Goal: Task Accomplishment & Management: Manage account settings

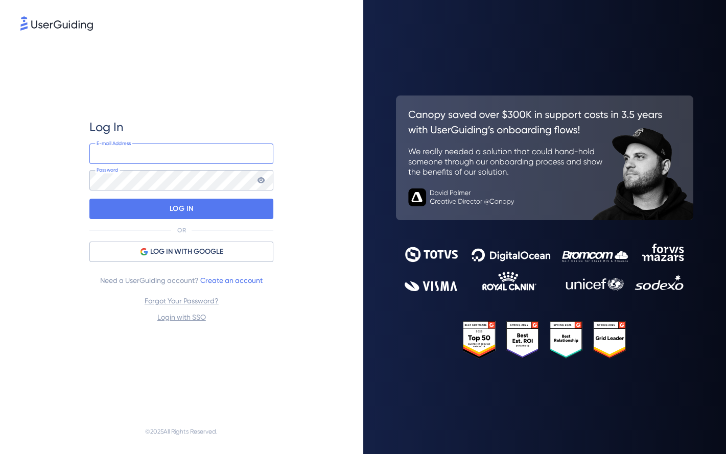
click at [177, 156] on input "email" at bounding box center [181, 154] width 184 height 20
type input "chris@tcwin.co.uk"
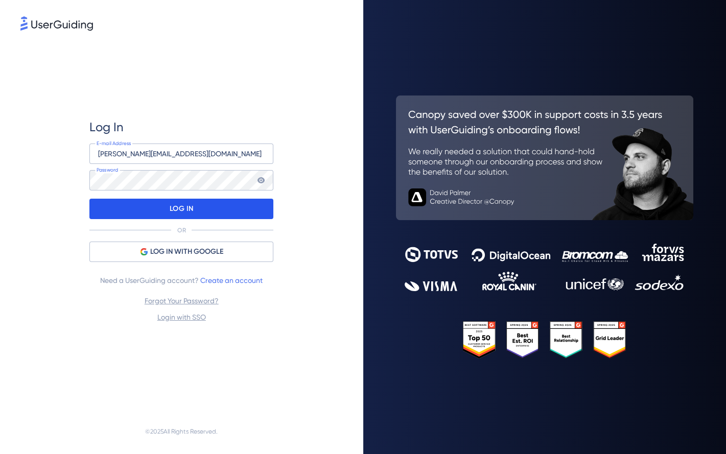
click at [176, 208] on p "LOG IN" at bounding box center [182, 209] width 24 height 16
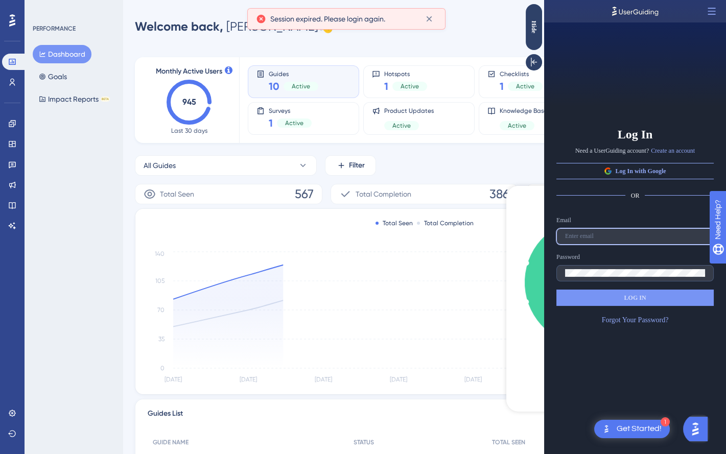
click at [611, 238] on input "text" at bounding box center [635, 236] width 140 height 7
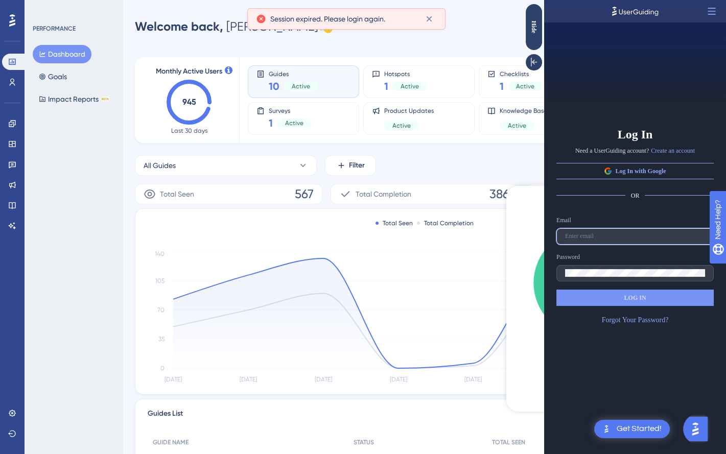
type input "chris@tcwin.co.uk"
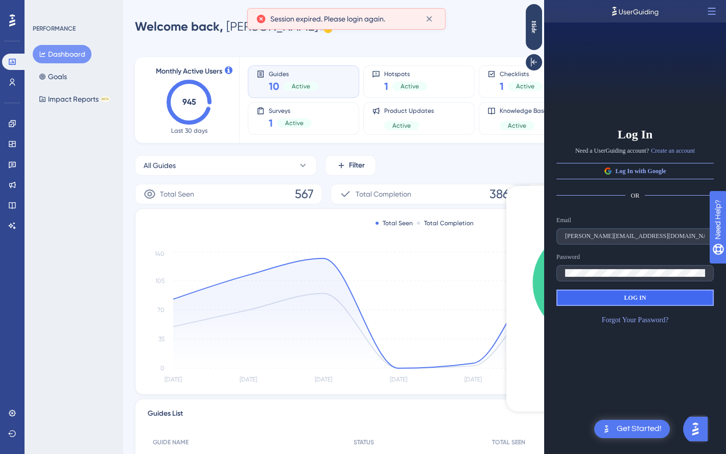
click at [617, 299] on button "LOG IN" at bounding box center [634, 298] width 157 height 16
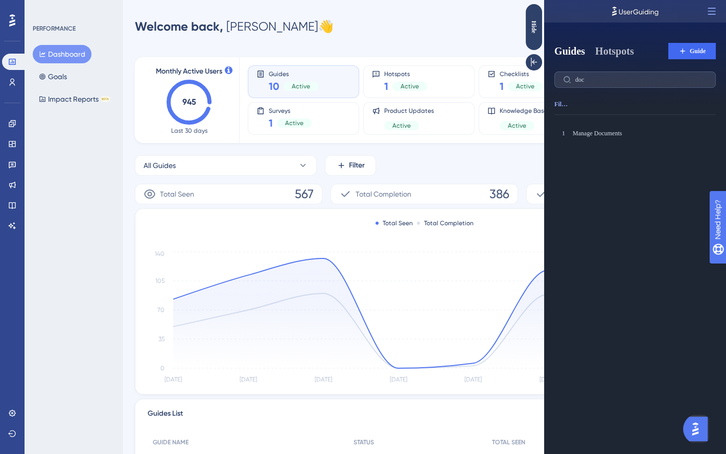
click at [614, 55] on button "Hotspots" at bounding box center [614, 51] width 39 height 14
click at [568, 54] on button "Guides" at bounding box center [569, 51] width 31 height 14
click at [536, 64] on icon at bounding box center [534, 62] width 10 height 10
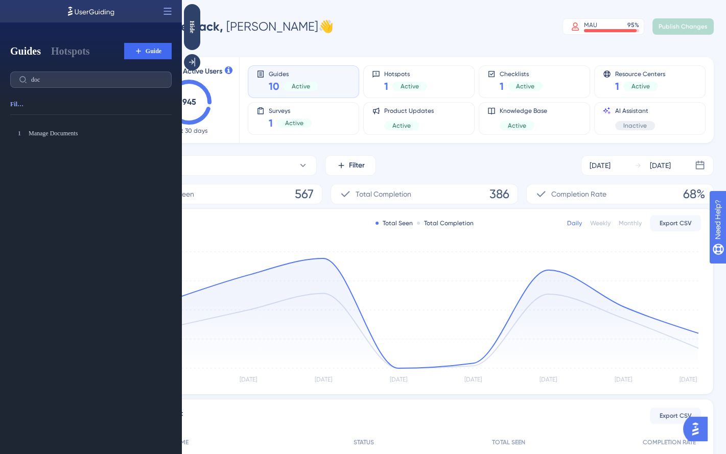
click at [460, 27] on div "Welcome back, Chris 👋 MAU 95 % Click to see add-on and upgrade options Publish …" at bounding box center [424, 26] width 579 height 20
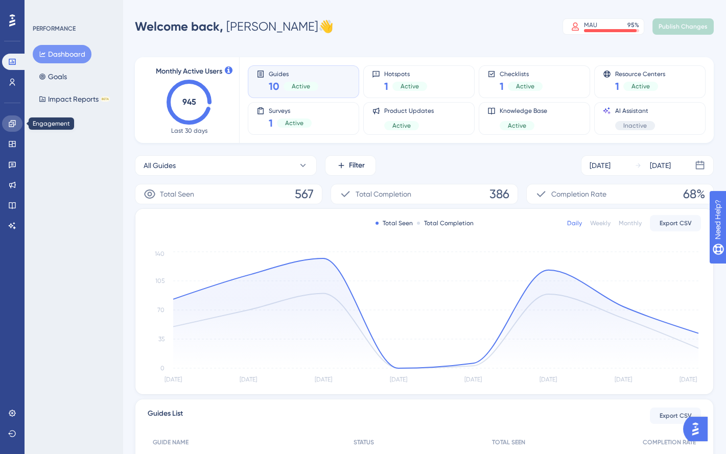
click at [13, 128] on link at bounding box center [12, 123] width 20 height 16
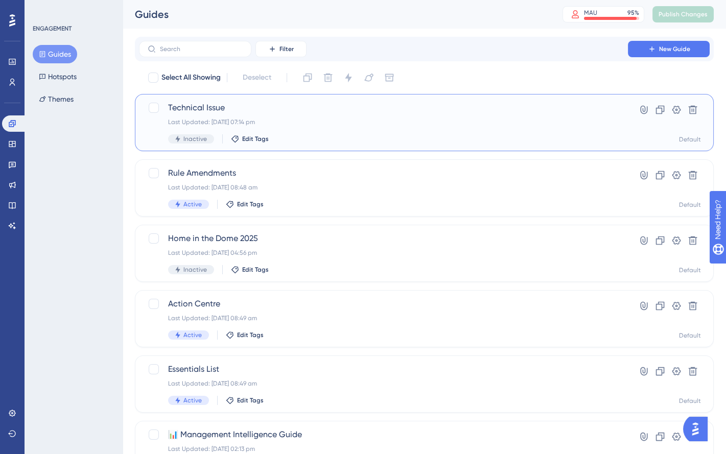
click at [398, 127] on div "Technical Issue Last Updated: 07 Aug 2025 07:14 pm Inactive Edit Tags" at bounding box center [383, 123] width 431 height 42
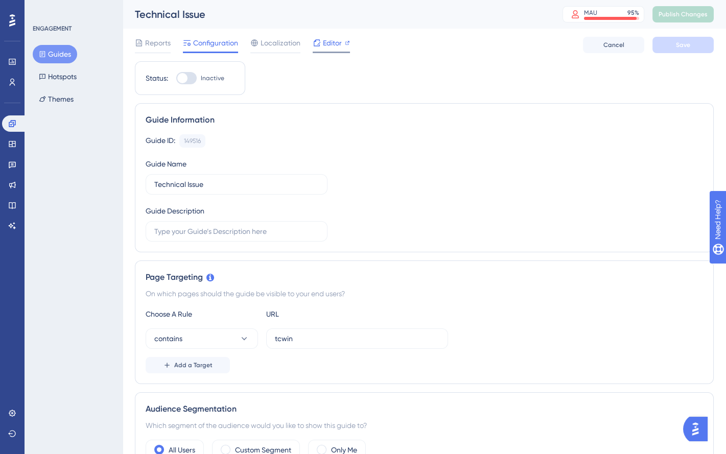
click at [323, 38] on span "Editor" at bounding box center [332, 43] width 19 height 12
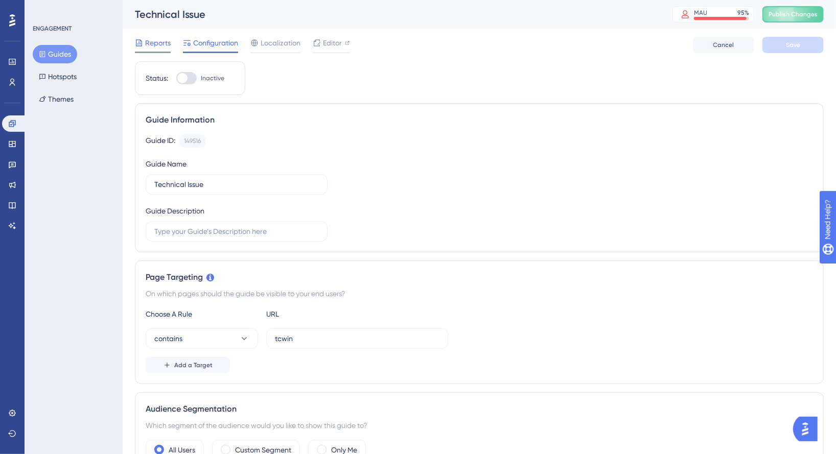
click at [157, 41] on span "Reports" at bounding box center [158, 43] width 26 height 12
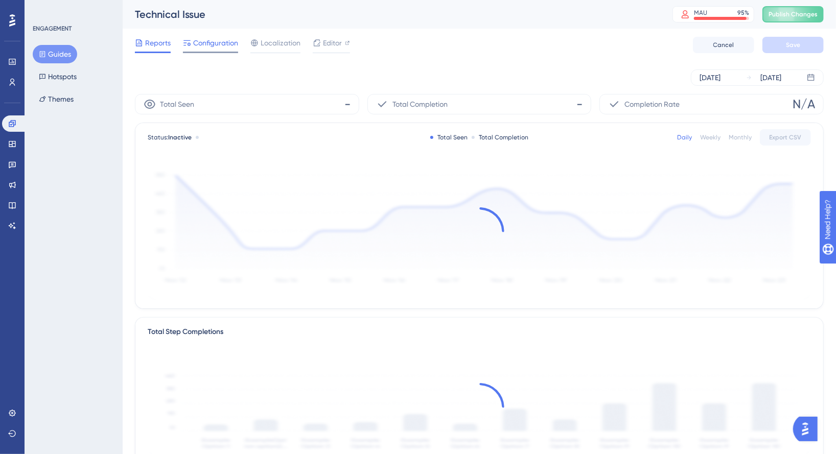
click at [200, 43] on span "Configuration" at bounding box center [215, 43] width 45 height 12
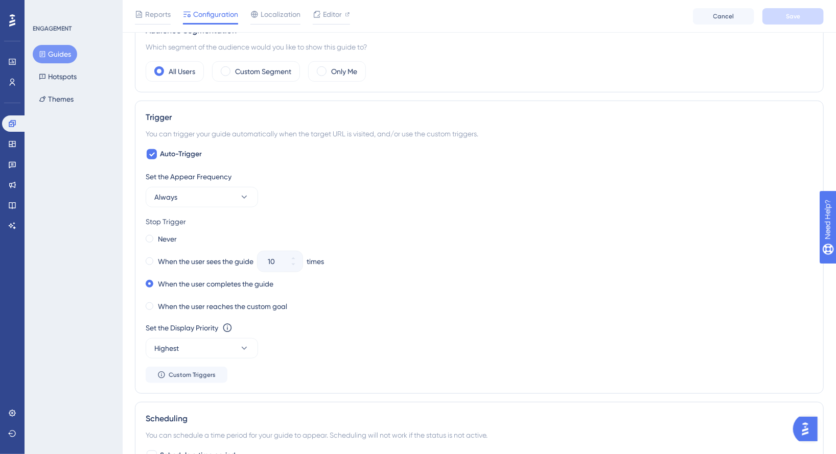
scroll to position [385, 0]
click at [234, 189] on button "Always" at bounding box center [202, 195] width 112 height 20
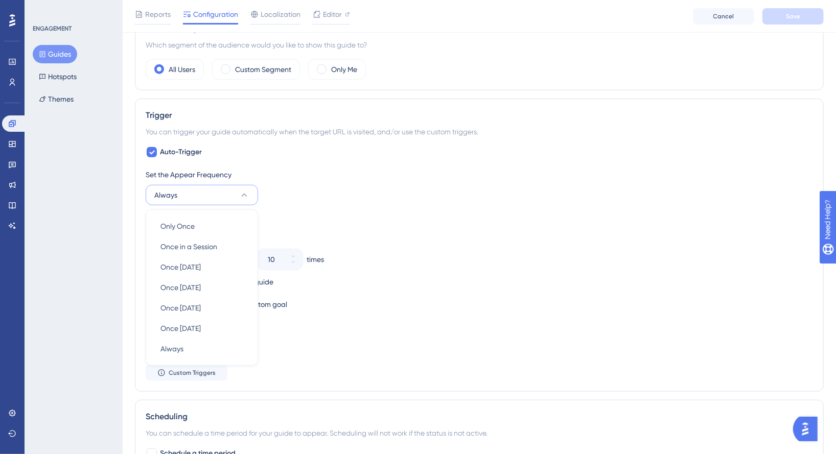
scroll to position [444, 0]
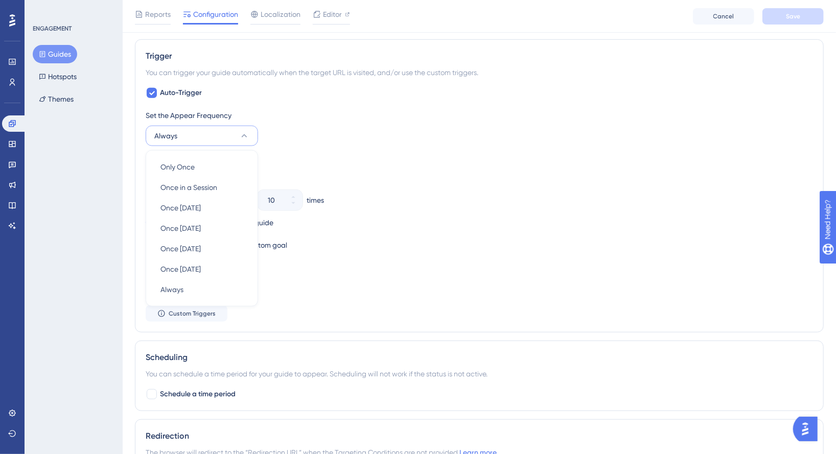
click at [350, 169] on div "Stop Trigger Never When the user sees the guide 10 times When the user complete…" at bounding box center [479, 203] width 667 height 98
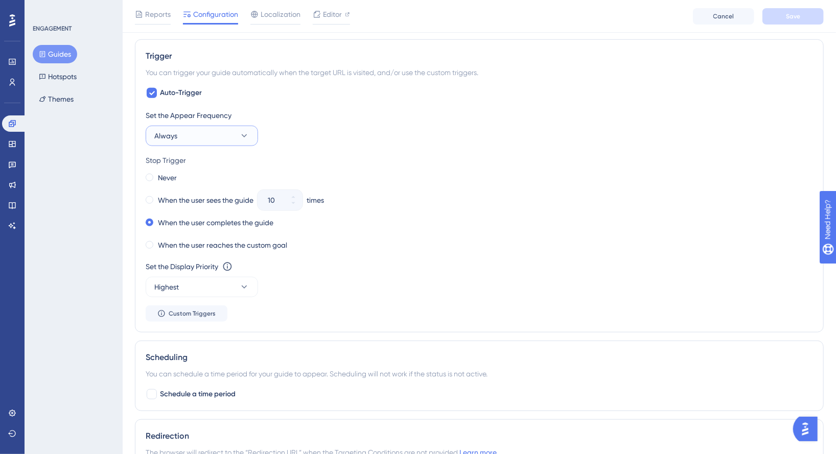
click at [220, 144] on button "Always" at bounding box center [202, 136] width 112 height 20
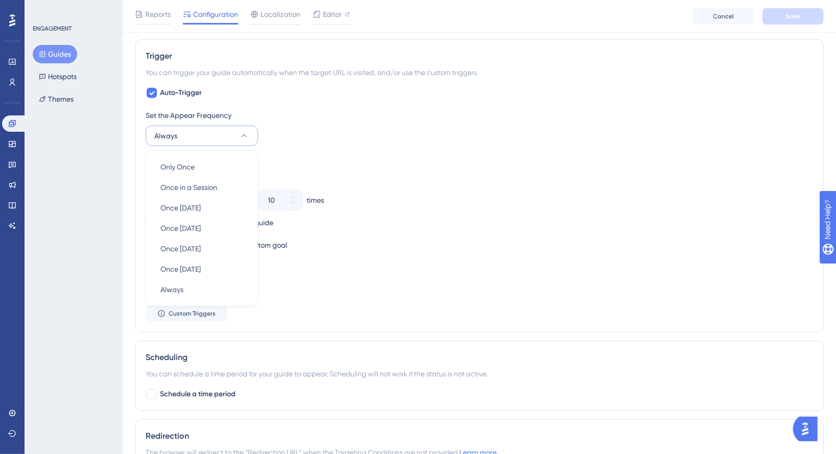
scroll to position [444, 0]
click at [199, 226] on span "Once in 7 days" at bounding box center [180, 228] width 40 height 12
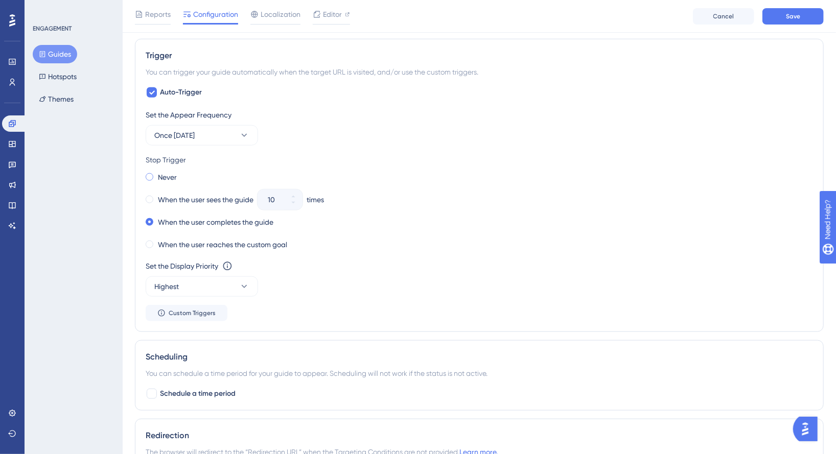
click at [149, 179] on span at bounding box center [150, 177] width 8 height 8
click at [156, 175] on input "radio" at bounding box center [156, 175] width 0 height 0
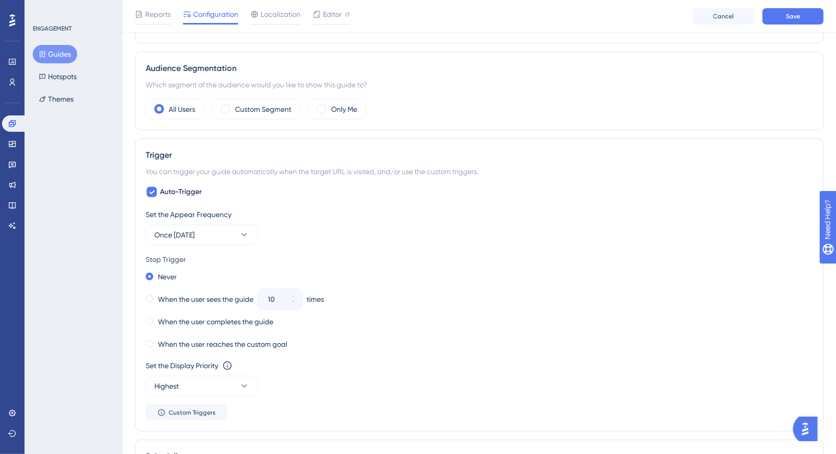
scroll to position [346, 0]
click at [235, 227] on button "Once in 7 days" at bounding box center [202, 233] width 112 height 20
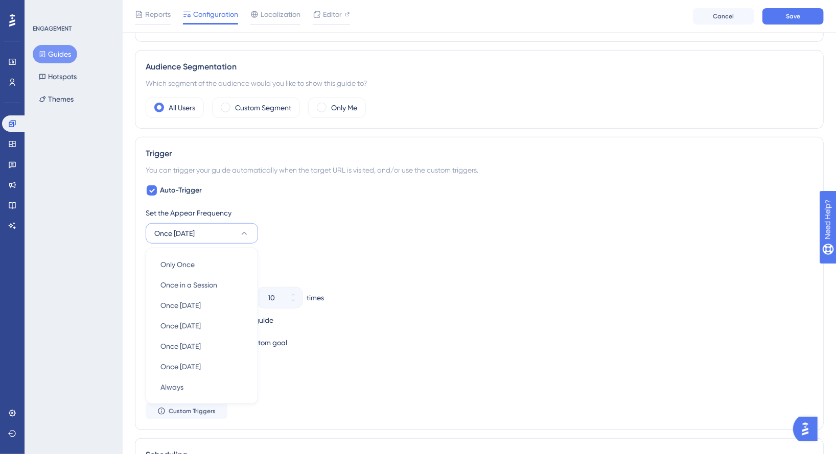
scroll to position [444, 0]
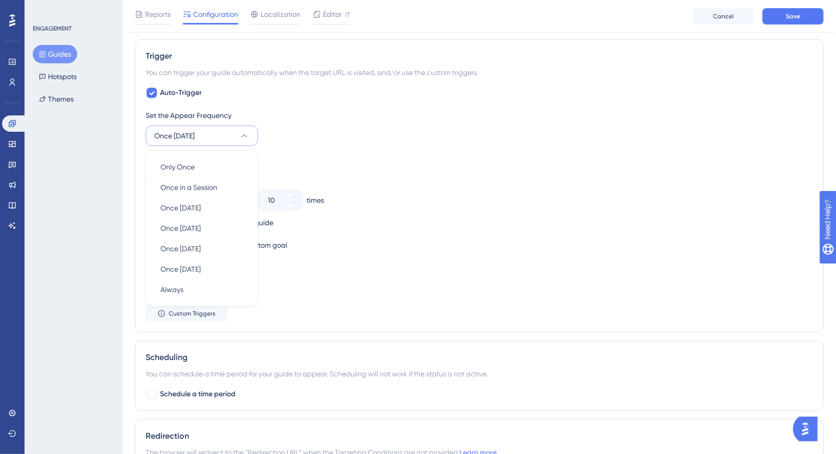
click at [295, 130] on div "Set the Appear Frequency Once in 7 days Only Once Only Once Once in a Session O…" at bounding box center [479, 127] width 667 height 37
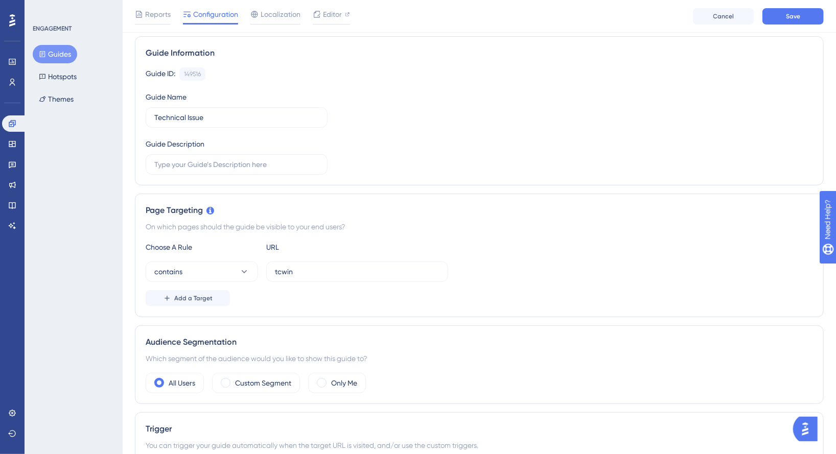
scroll to position [0, 0]
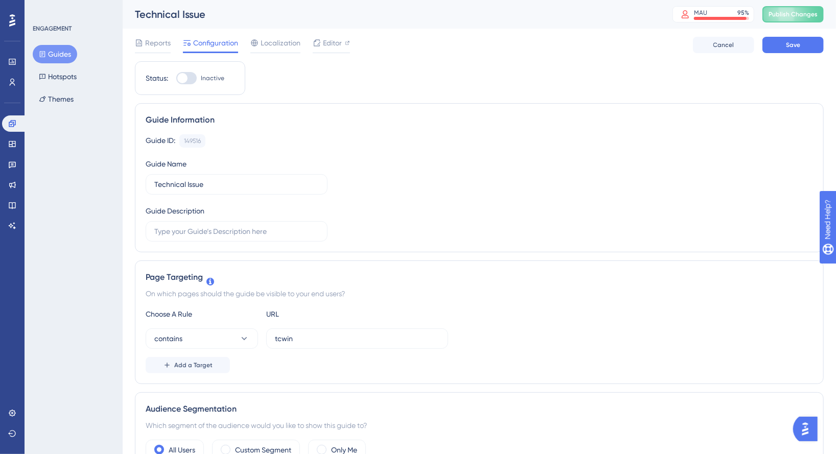
click at [186, 81] on div at bounding box center [186, 78] width 20 height 12
click at [176, 79] on input "Inactive" at bounding box center [176, 78] width 1 height 1
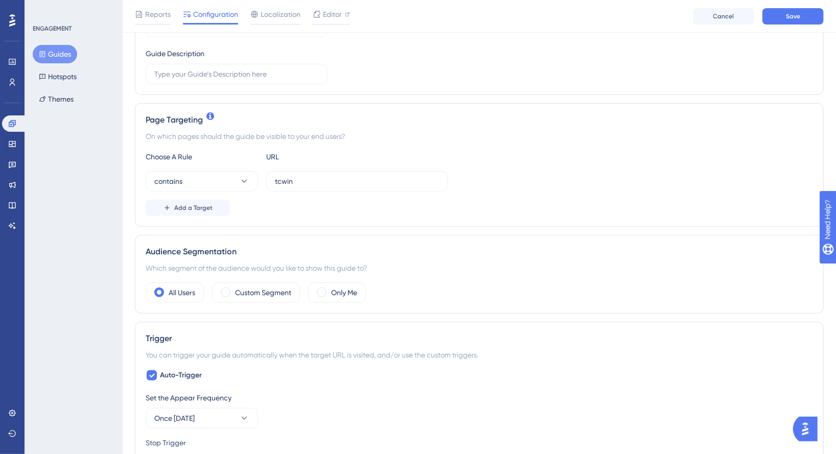
scroll to position [224, 0]
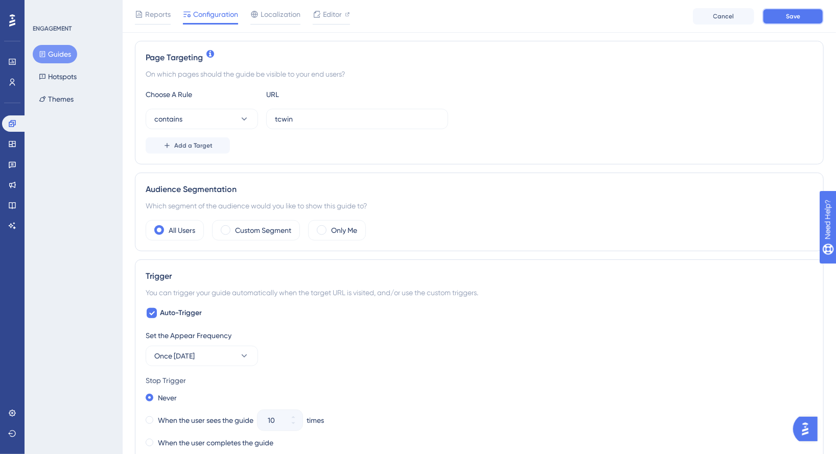
click at [725, 19] on button "Save" at bounding box center [792, 16] width 61 height 16
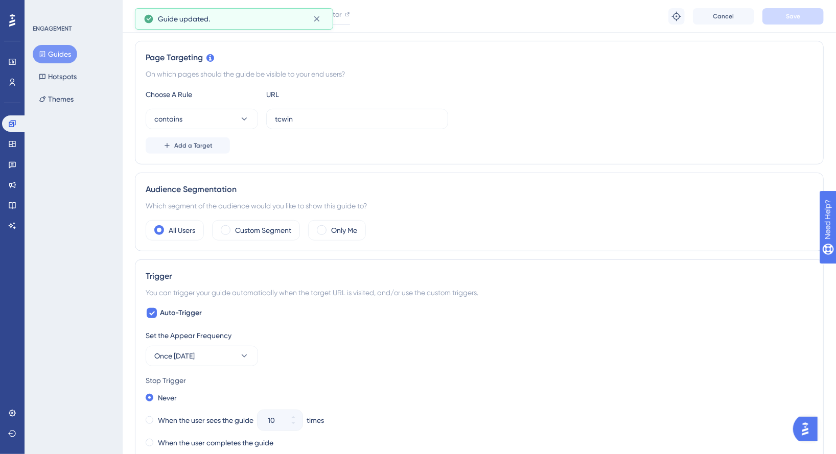
scroll to position [0, 0]
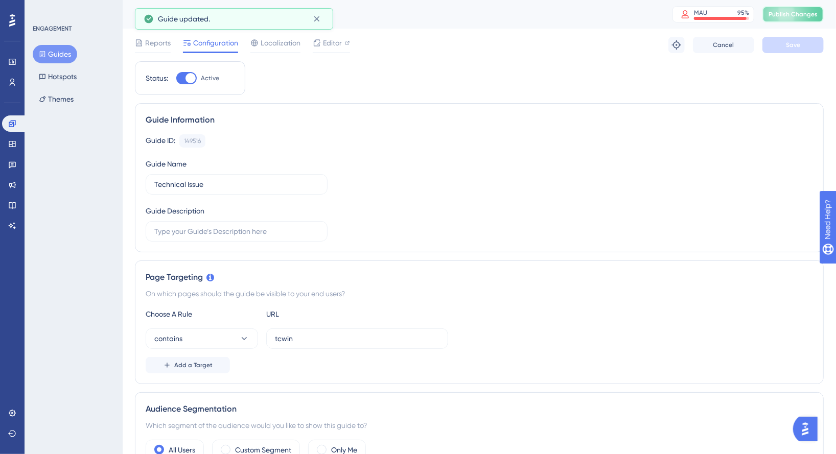
click at [725, 14] on span "Publish Changes" at bounding box center [792, 14] width 49 height 8
click at [186, 84] on div "Status: Active" at bounding box center [190, 78] width 110 height 34
click at [192, 80] on div at bounding box center [190, 78] width 10 height 10
click at [176, 79] on input "Active" at bounding box center [176, 78] width 1 height 1
checkbox input "false"
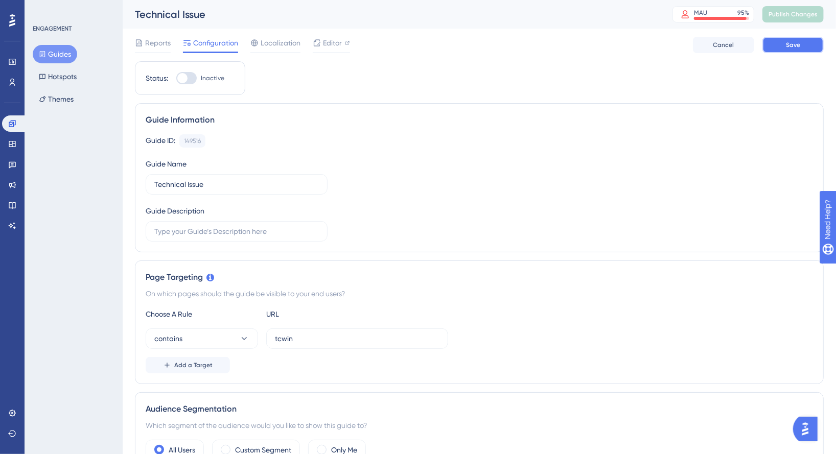
click at [725, 51] on button "Save" at bounding box center [792, 45] width 61 height 16
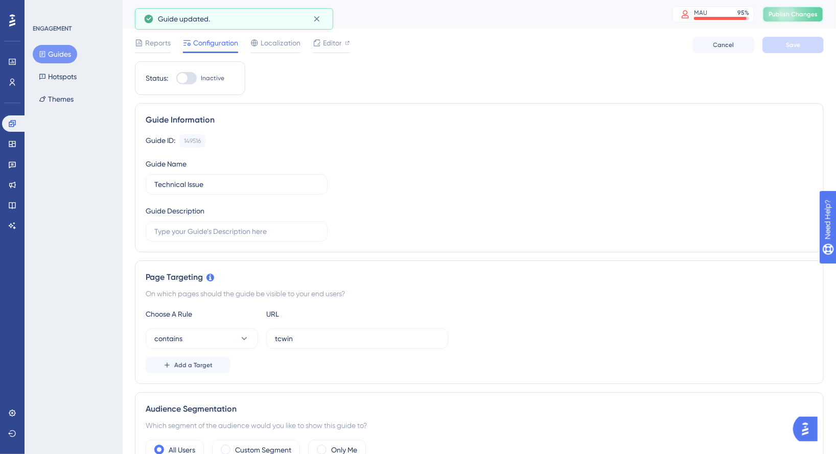
click at [725, 17] on span "Publish Changes" at bounding box center [792, 14] width 49 height 8
click at [355, 33] on div "Reports Configuration Localization Editor Cancel Save" at bounding box center [479, 45] width 688 height 33
click at [335, 38] on span "Editor" at bounding box center [332, 43] width 19 height 12
click at [58, 58] on button "Guides" at bounding box center [55, 54] width 44 height 18
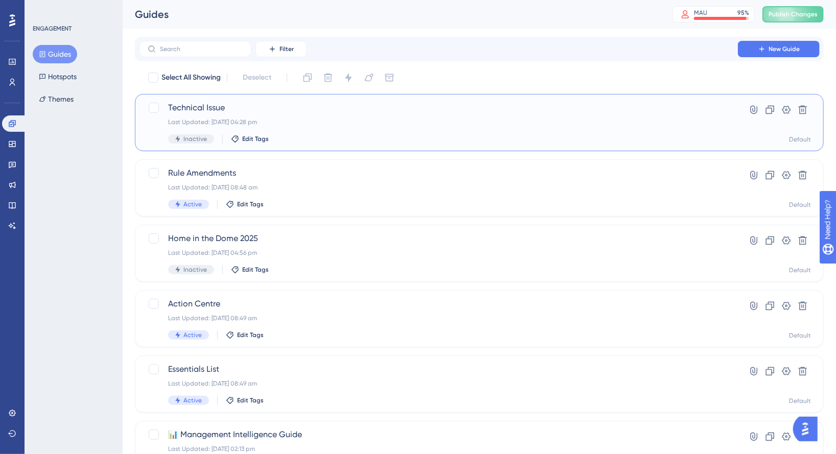
click at [332, 122] on div "Last Updated: 24 Sept 2025 04:28 pm" at bounding box center [438, 122] width 540 height 8
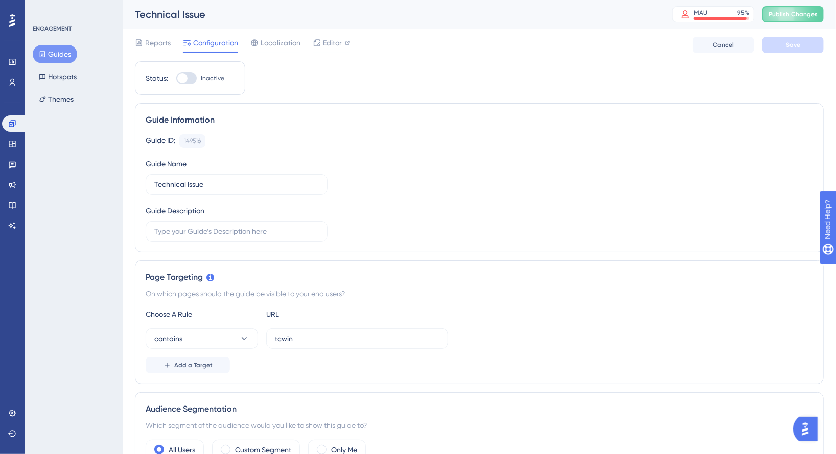
click at [193, 77] on div at bounding box center [186, 78] width 20 height 12
click at [176, 78] on input "Inactive" at bounding box center [176, 78] width 1 height 1
checkbox input "true"
click at [725, 22] on button "Publish Changes" at bounding box center [792, 14] width 61 height 16
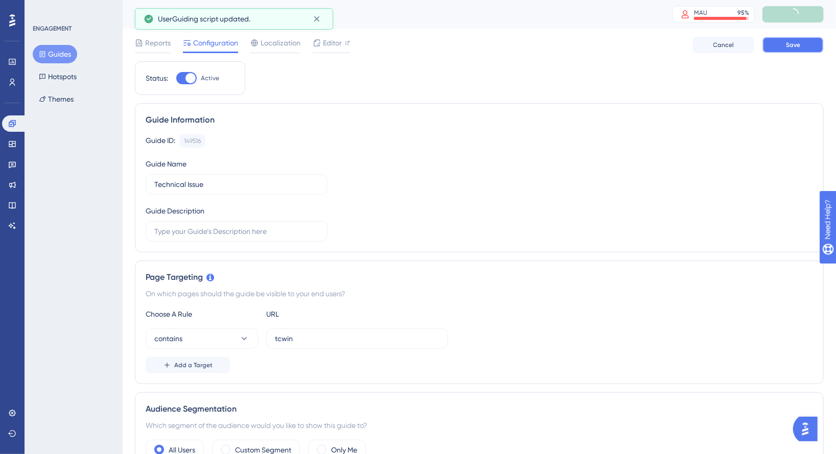
click at [725, 46] on button "Save" at bounding box center [792, 45] width 61 height 16
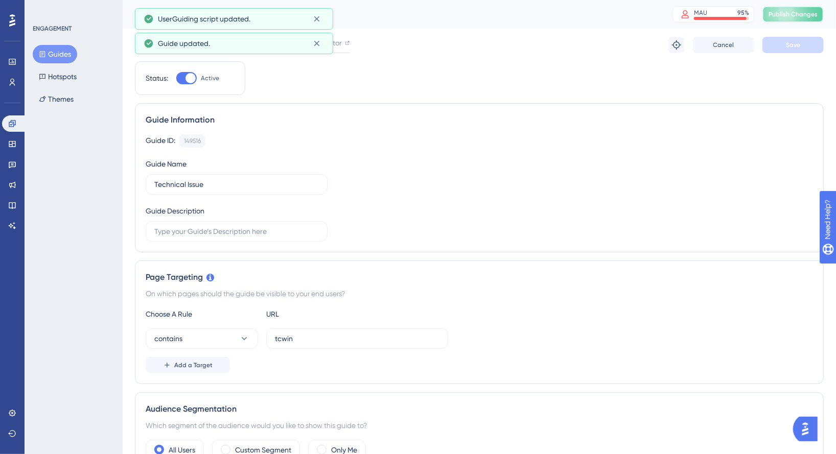
click at [725, 16] on span "Publish Changes" at bounding box center [792, 14] width 49 height 8
